Goal: Information Seeking & Learning: Learn about a topic

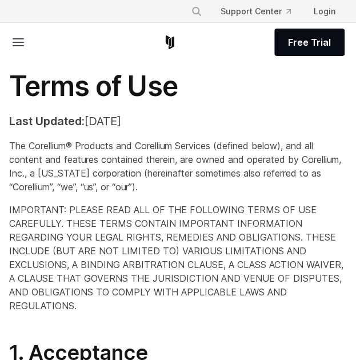
click at [17, 50] on div "Free Trial" at bounding box center [177, 42] width 333 height 39
click at [17, 39] on line at bounding box center [18, 39] width 10 height 0
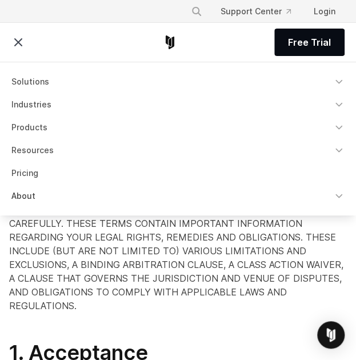
click at [25, 197] on link "About" at bounding box center [178, 195] width 346 height 21
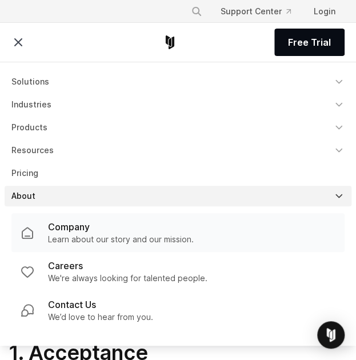
click at [67, 235] on p "Learn about our story and our mission." at bounding box center [121, 238] width 146 height 11
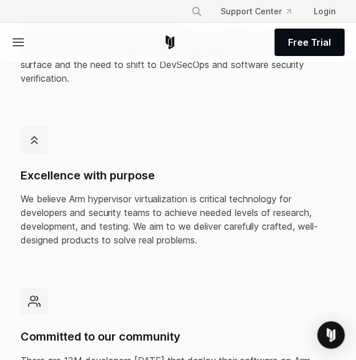
scroll to position [401, 0]
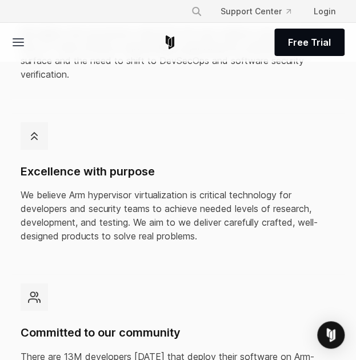
click at [119, 193] on p "We believe Arm hypervisor virtualization is critical technology for developers …" at bounding box center [178, 214] width 314 height 55
copy p "hypervisor"
